Goal: Find contact information: Obtain details needed to contact an individual or organization

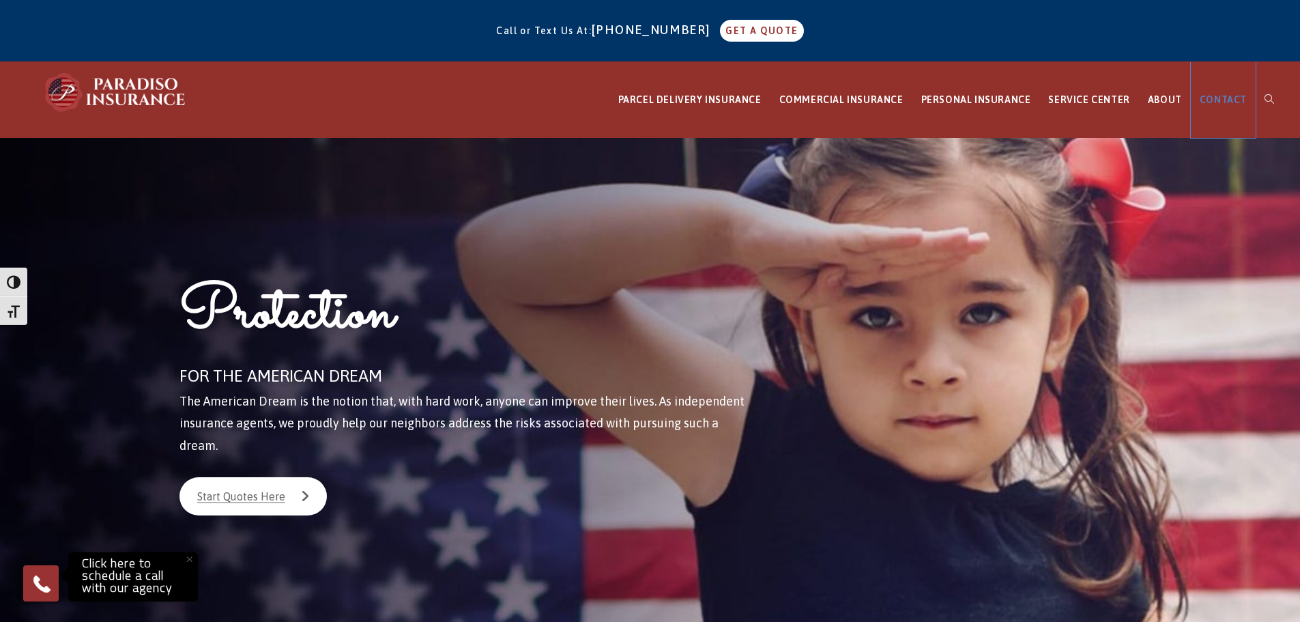
click at [1234, 100] on span "CONTACT" at bounding box center [1222, 99] width 47 height 11
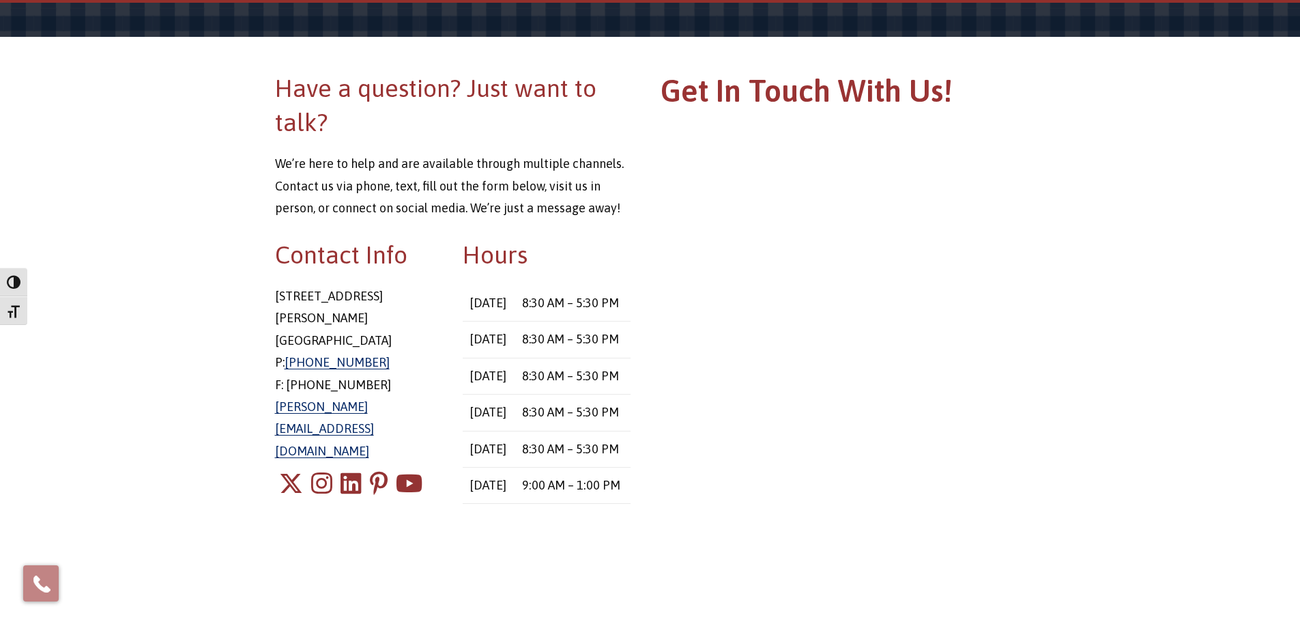
scroll to position [136, 0]
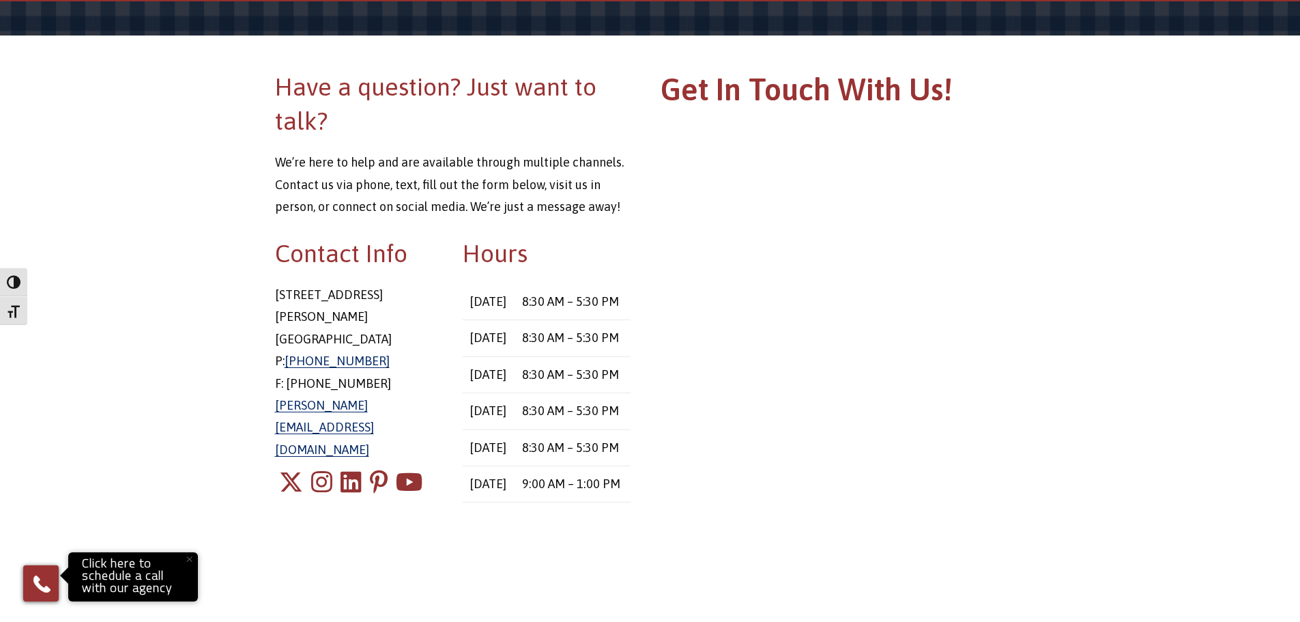
click at [403, 314] on p "8 East Main Street Stafford Springs, CT 06076 P: 860-684-5270 F: 860-851-9564 c…" at bounding box center [359, 372] width 168 height 177
copy p "06076"
drag, startPoint x: 276, startPoint y: 297, endPoint x: 374, endPoint y: 296, distance: 97.6
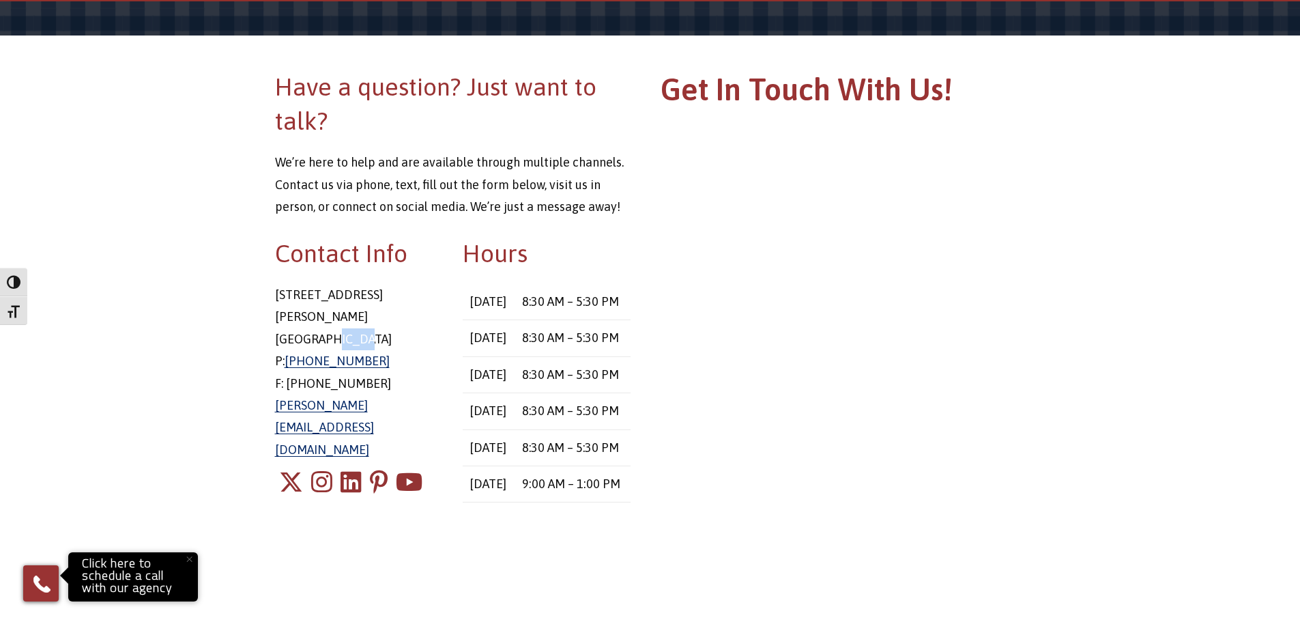
click at [374, 296] on p "8 East Main Street Stafford Springs, CT 06076 P: 860-684-5270 F: 860-851-9564 c…" at bounding box center [359, 372] width 168 height 177
copy p "8 East Main Street"
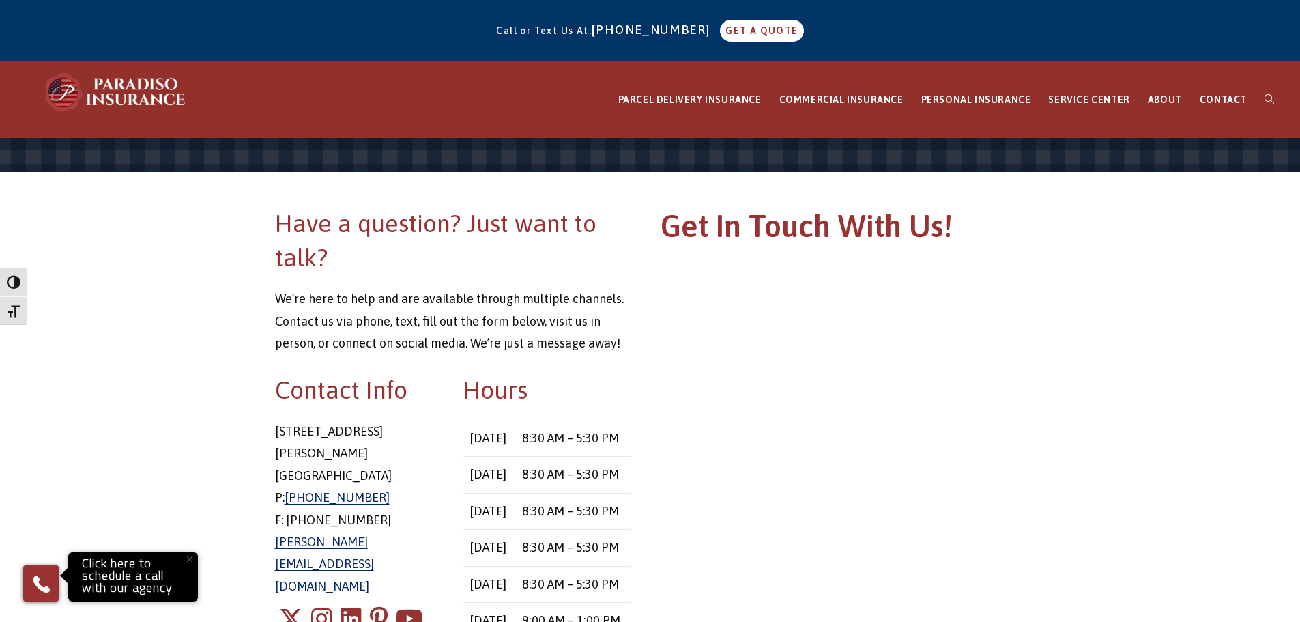
drag, startPoint x: 185, startPoint y: 93, endPoint x: 276, endPoint y: 114, distance: 93.0
click at [276, 114] on div "PARCEL DELIVERY INSURANCE FedEx Parcel Delivery Insurance Amazon Parcel Deliver…" at bounding box center [650, 100] width 1300 height 76
